Goal: Task Accomplishment & Management: Manage account settings

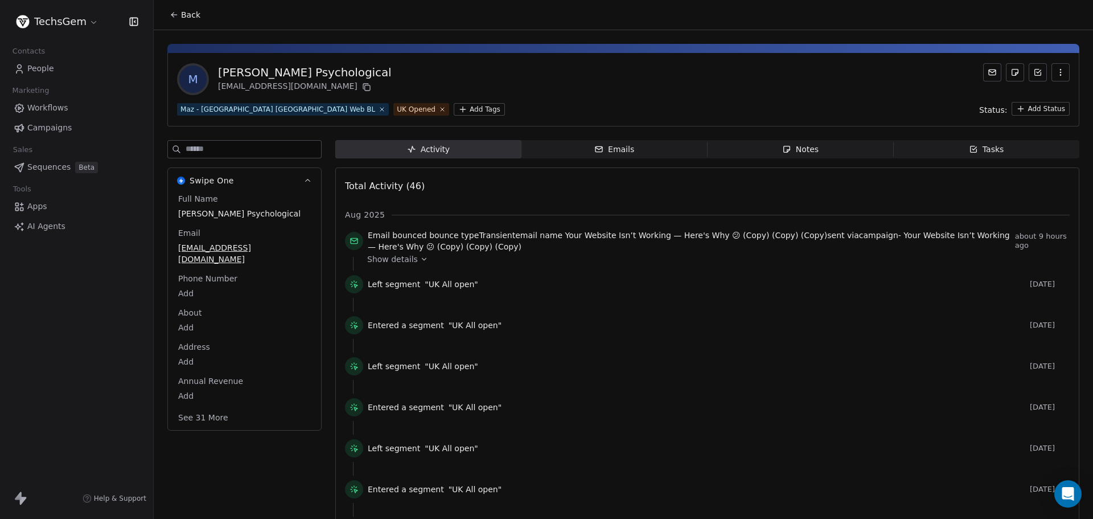
click at [45, 129] on span "Campaigns" at bounding box center [49, 128] width 44 height 12
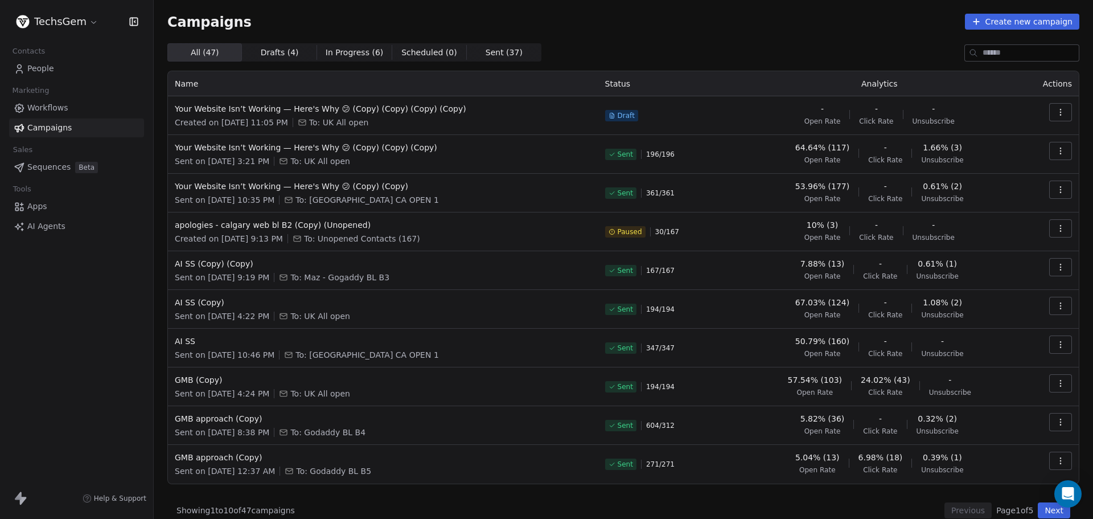
click at [75, 19] on html "TechsGem Contacts People Marketing Workflows Campaigns Sales Sequences Beta Too…" at bounding box center [546, 259] width 1093 height 519
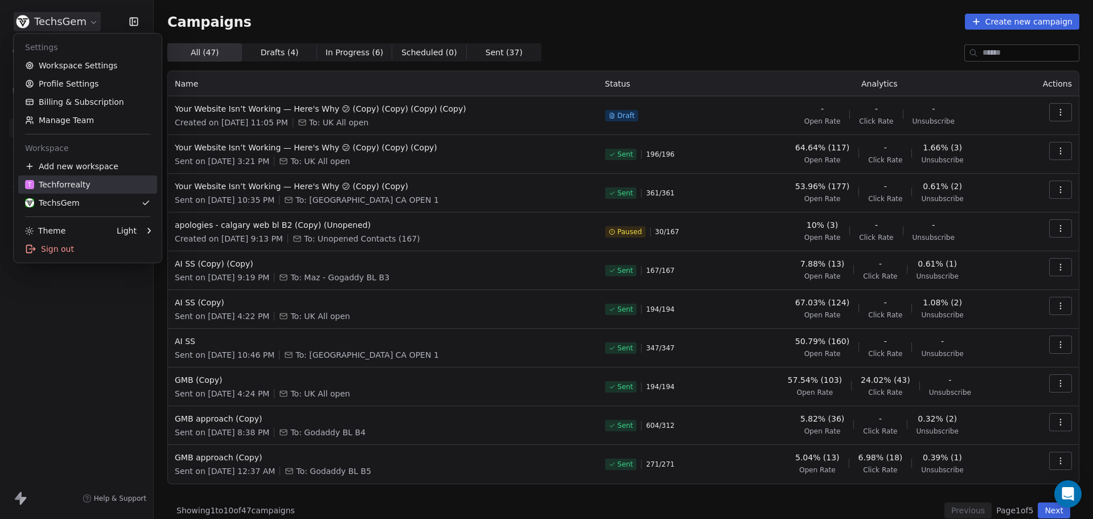
click at [65, 183] on div "T Techforrealty" at bounding box center [57, 184] width 65 height 11
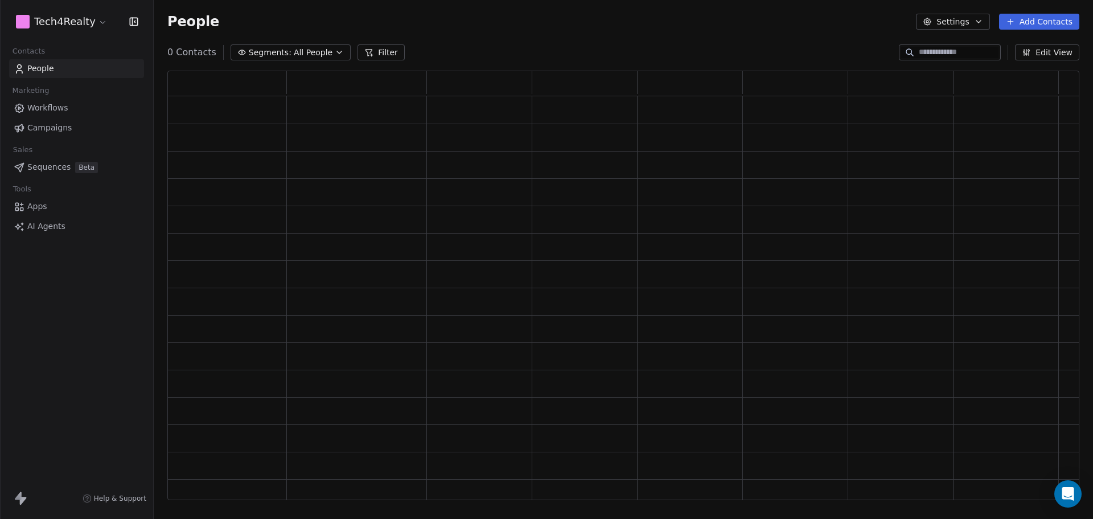
scroll to position [420, 903]
click at [58, 131] on span "Campaigns" at bounding box center [49, 128] width 44 height 12
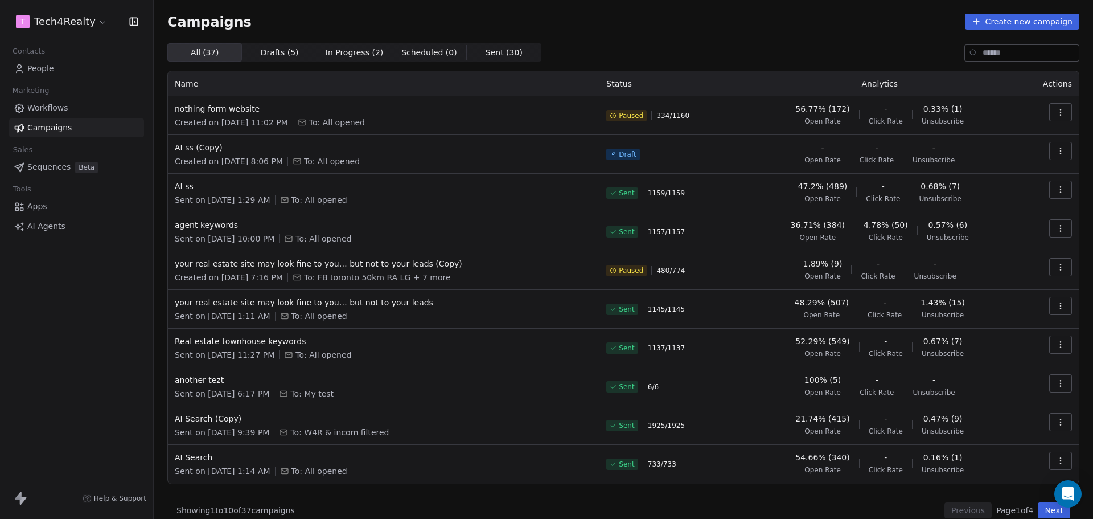
click at [613, 20] on div "Campaigns Create new campaign" at bounding box center [623, 22] width 912 height 16
click at [560, 14] on div "Campaigns Create new campaign" at bounding box center [623, 22] width 912 height 16
click at [542, 22] on div "Campaigns Create new campaign" at bounding box center [623, 22] width 912 height 16
click at [617, 14] on div "Campaigns Create new campaign" at bounding box center [623, 22] width 912 height 16
click at [471, 18] on div "Campaigns Create new campaign" at bounding box center [623, 22] width 912 height 16
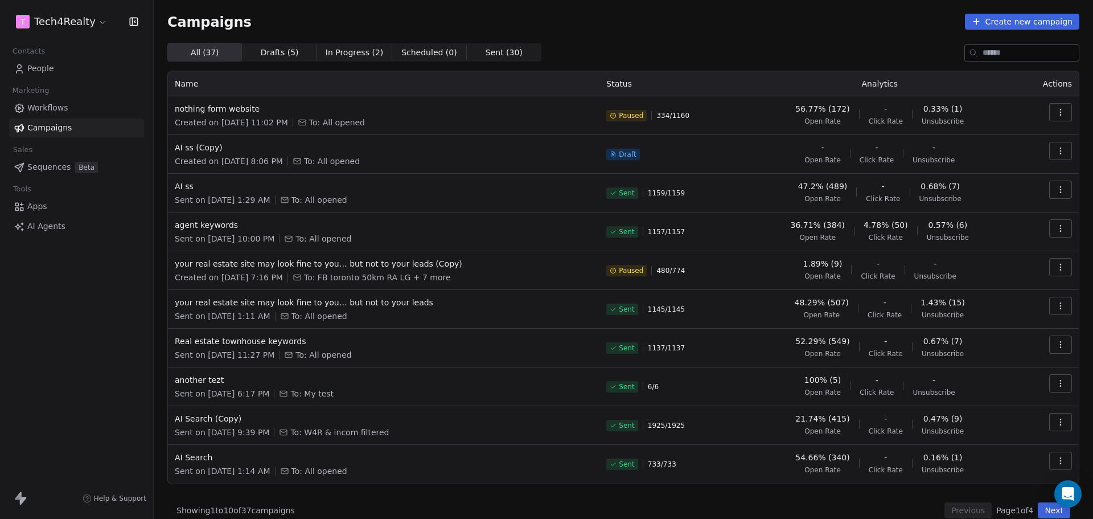
click at [578, 18] on div "Campaigns Create new campaign" at bounding box center [623, 22] width 912 height 16
click at [729, 41] on div "Campaigns Create new campaign All ( 37 ) All ( 37 ) Drafts ( 5 ) Drafts ( 5 ) I…" at bounding box center [623, 266] width 912 height 504
click at [622, 112] on span "Paused" at bounding box center [631, 115] width 24 height 9
click at [623, 112] on span "Paused" at bounding box center [631, 115] width 24 height 9
click at [631, 114] on span "Paused" at bounding box center [631, 115] width 24 height 9
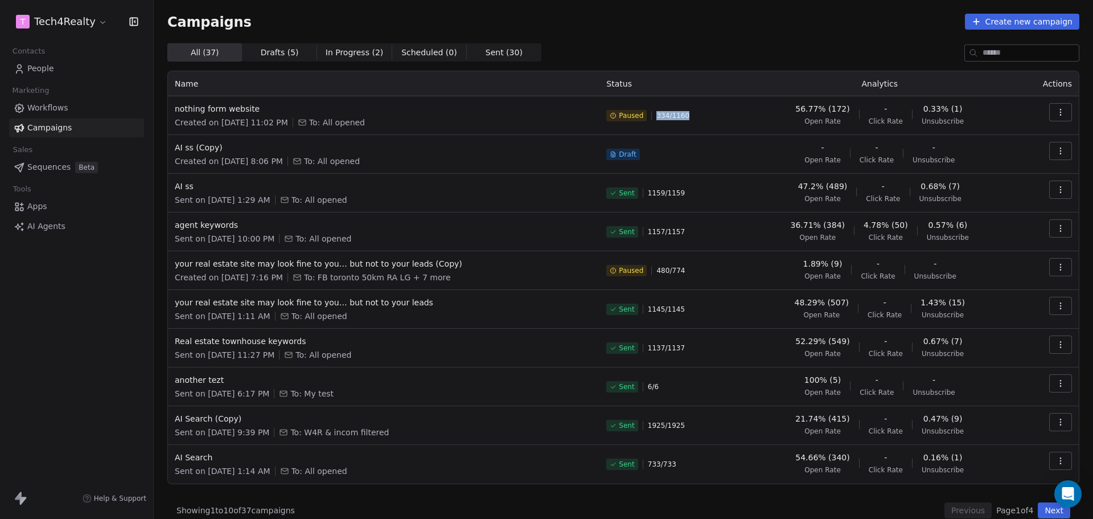
drag, startPoint x: 652, startPoint y: 116, endPoint x: 684, endPoint y: 116, distance: 31.3
click at [684, 116] on div "Paused 334 / 1160" at bounding box center [670, 115] width 129 height 25
click at [713, 120] on div "Paused 334 / 1160" at bounding box center [670, 115] width 129 height 25
drag, startPoint x: 793, startPoint y: 105, endPoint x: 993, endPoint y: 113, distance: 200.0
click at [966, 125] on div "56.77% (172) Open Rate - Click Rate 0.33% (1) Unsubscribe" at bounding box center [880, 114] width 262 height 23
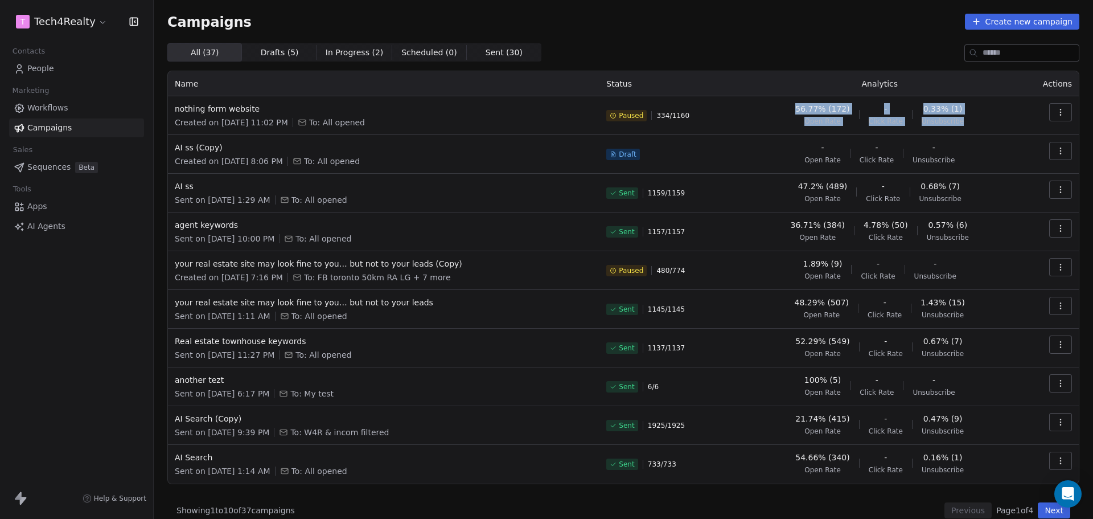
click at [993, 113] on div "56.77% (172) Open Rate - Click Rate 0.33% (1) Unsubscribe" at bounding box center [880, 114] width 262 height 23
click at [1048, 82] on th "Actions" at bounding box center [1047, 83] width 61 height 25
click at [875, 83] on th "Analytics" at bounding box center [879, 83] width 275 height 25
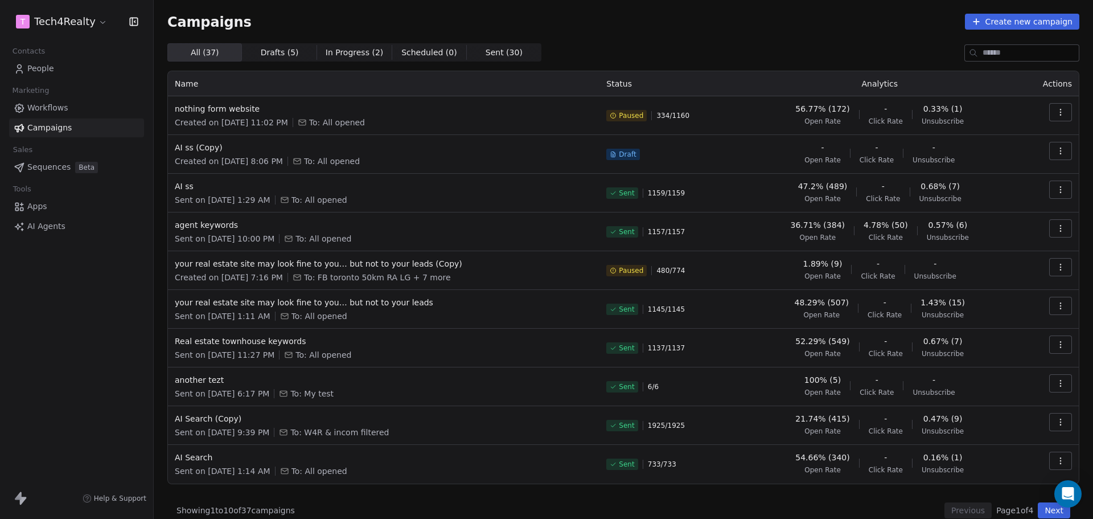
click at [872, 57] on div "All ( 37 ) All ( 37 ) Drafts ( 5 ) Drafts ( 5 ) In Progress ( 2 ) In Progress (…" at bounding box center [623, 52] width 912 height 18
click at [615, 82] on th "Status" at bounding box center [670, 83] width 142 height 25
click at [652, 35] on div "Campaigns Create new campaign All ( 37 ) All ( 37 ) Drafts ( 5 ) Drafts ( 5 ) I…" at bounding box center [623, 266] width 912 height 504
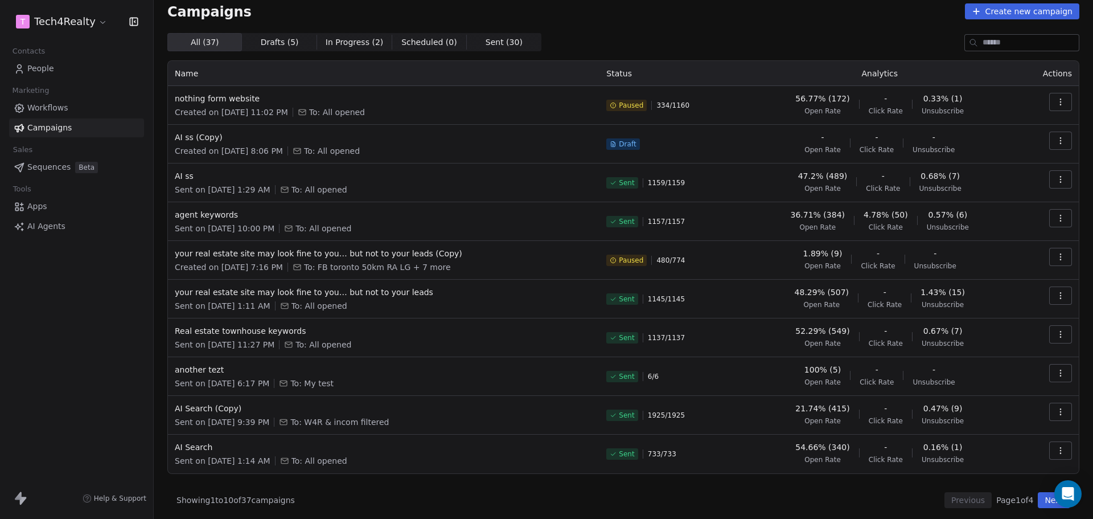
scroll to position [13, 0]
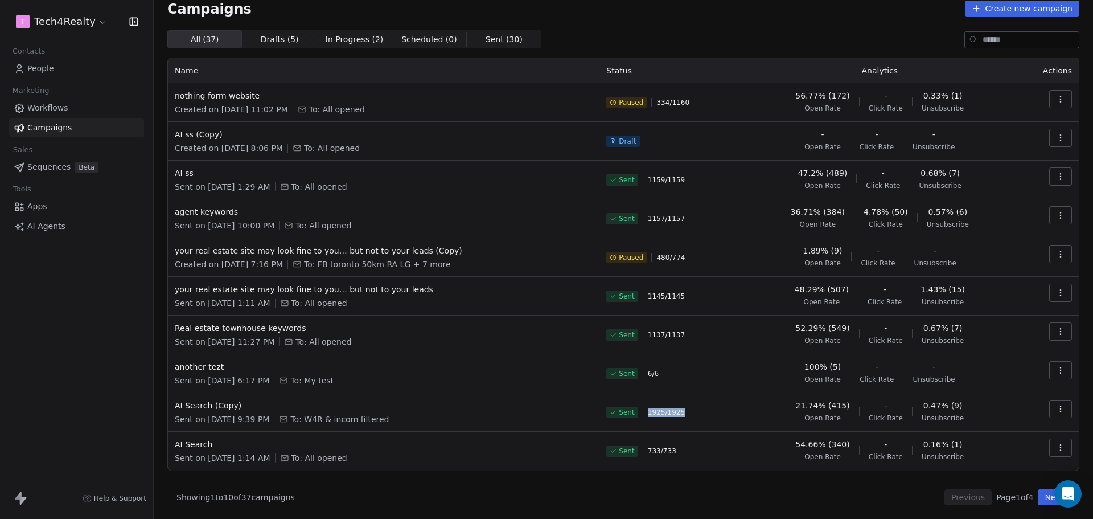
drag, startPoint x: 640, startPoint y: 413, endPoint x: 708, endPoint y: 413, distance: 68.3
click at [708, 413] on div "Sent 1925 / 1925" at bounding box center [670, 412] width 129 height 25
click at [719, 412] on div "Sent 1925 / 1925" at bounding box center [670, 412] width 129 height 25
click at [721, 46] on div "All ( 37 ) All ( 37 ) Drafts ( 5 ) Drafts ( 5 ) In Progress ( 2 ) In Progress (…" at bounding box center [623, 39] width 912 height 18
